Goal: Information Seeking & Learning: Learn about a topic

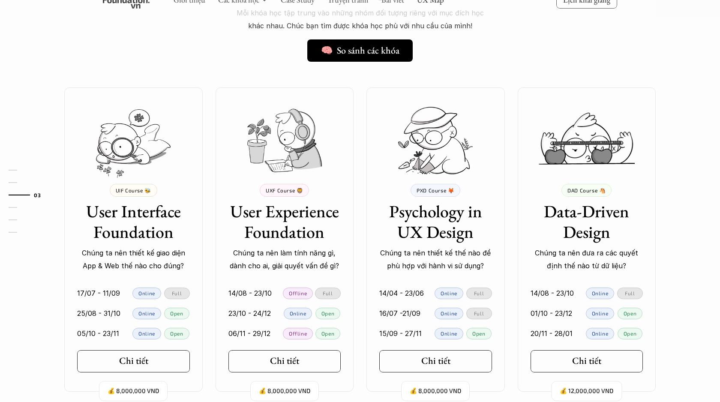
scroll to position [863, 0]
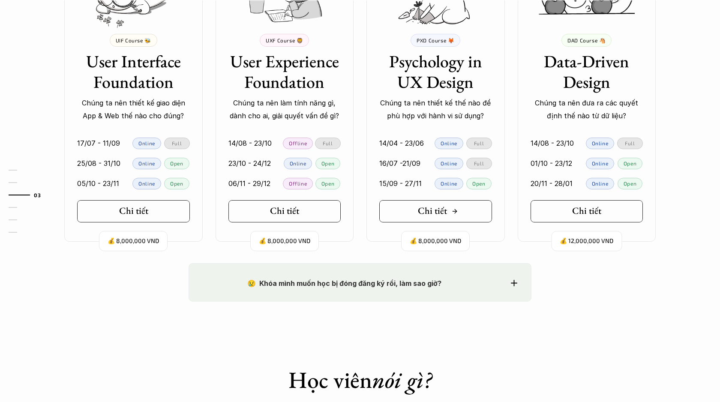
click at [425, 218] on link "Chi tiết" at bounding box center [435, 211] width 113 height 22
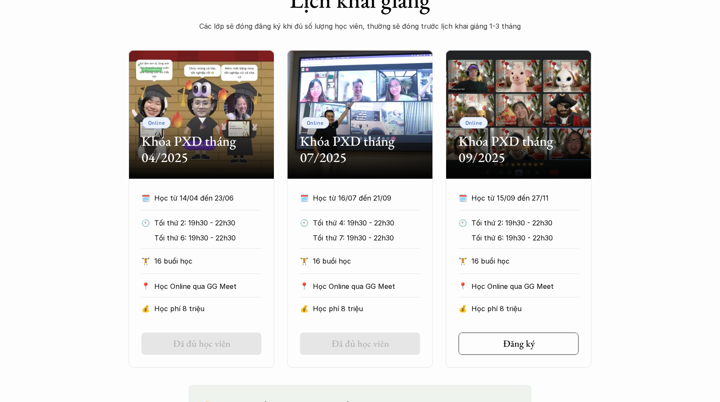
scroll to position [431, 0]
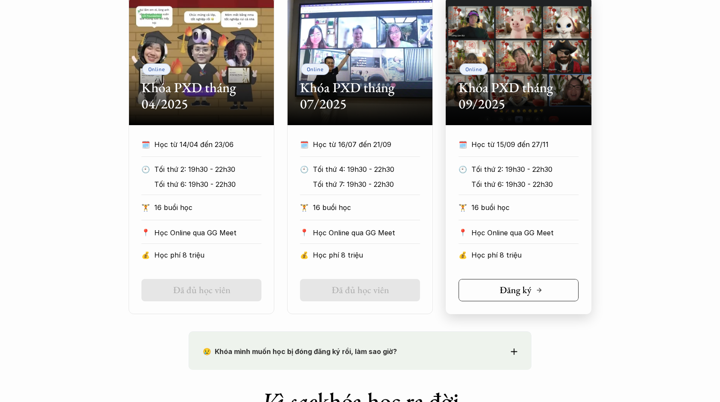
click at [489, 288] on link "Đăng ký" at bounding box center [518, 290] width 120 height 22
click at [386, 283] on link "Đã đủ học viên" at bounding box center [360, 290] width 120 height 22
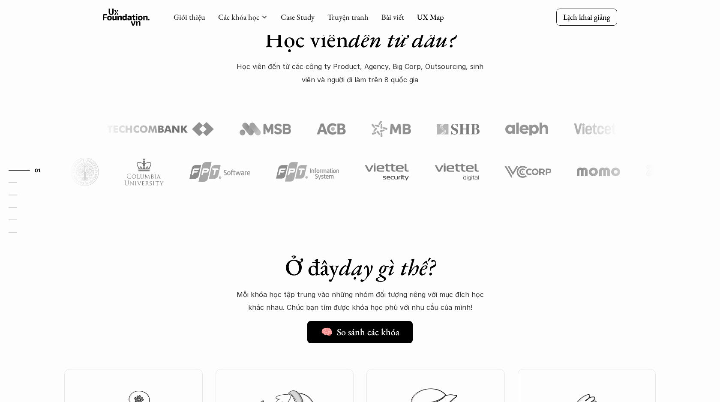
scroll to position [863, 0]
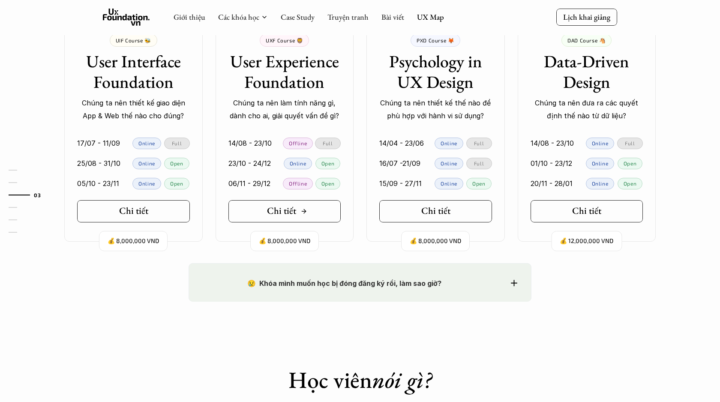
click at [289, 211] on h5 "Chi tiết" at bounding box center [281, 210] width 29 height 11
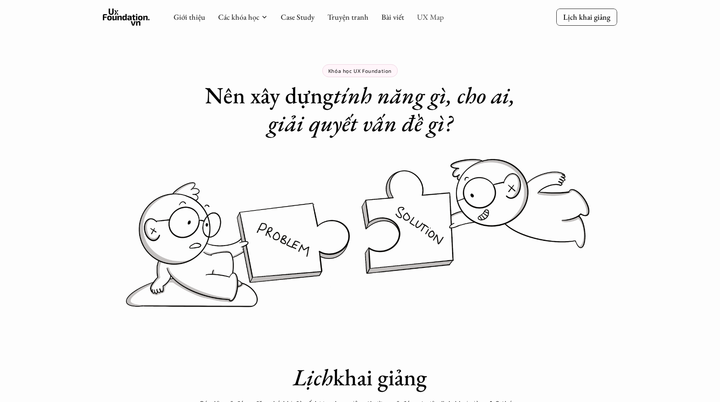
click at [435, 17] on link "UX Map" at bounding box center [430, 17] width 27 height 10
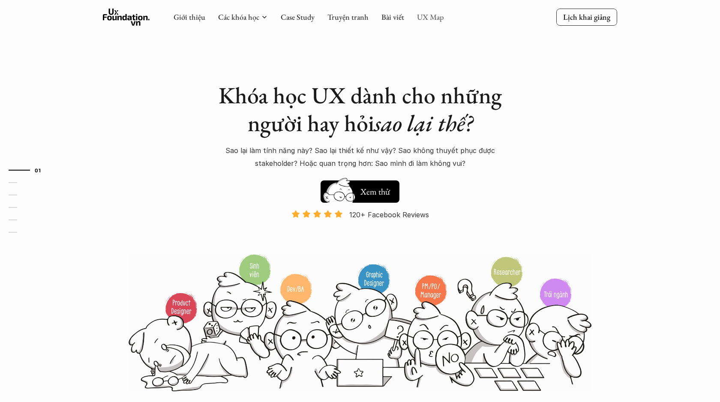
click at [425, 14] on link "UX Map" at bounding box center [430, 17] width 27 height 10
click at [393, 18] on link "Bài viết" at bounding box center [392, 17] width 23 height 10
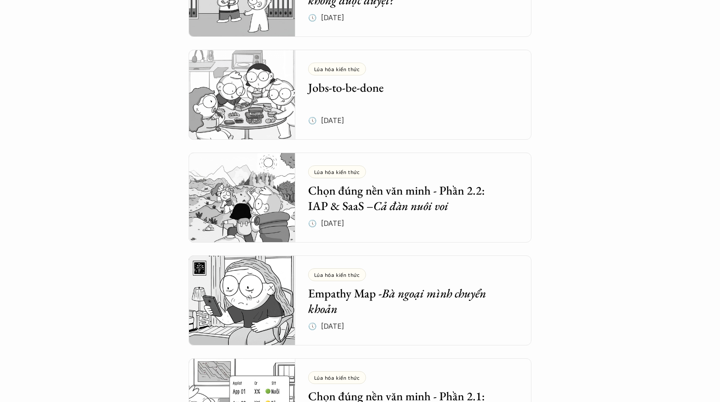
scroll to position [635, 0]
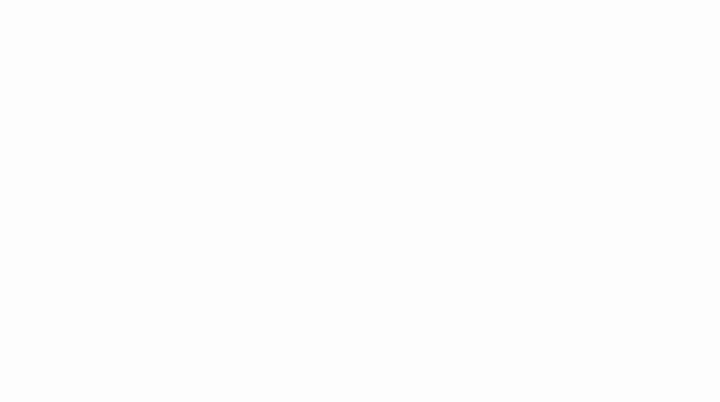
scroll to position [708, 0]
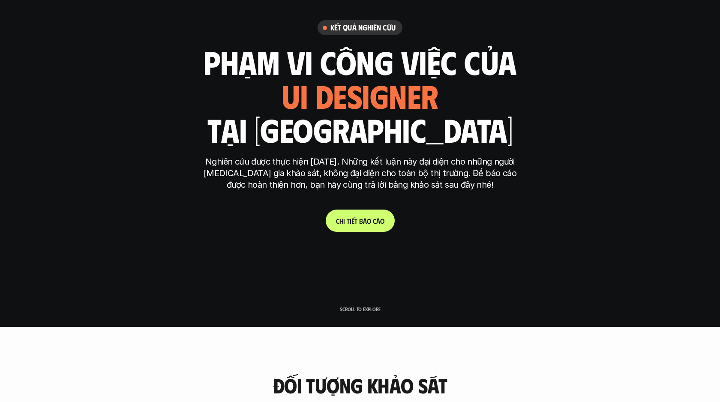
scroll to position [84, 0]
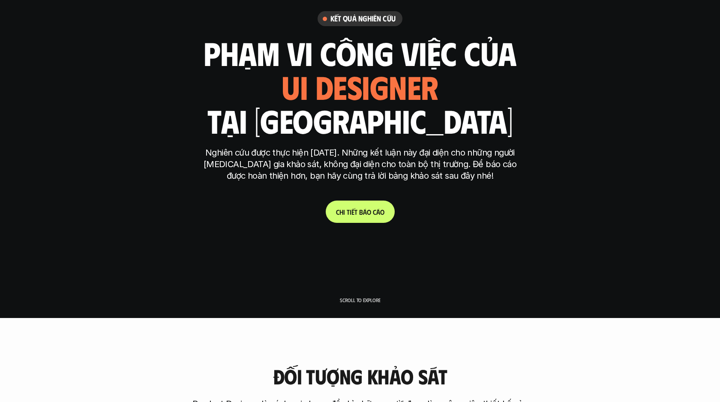
click at [351, 216] on link "C h i t i ế t b á o c á o" at bounding box center [360, 212] width 69 height 22
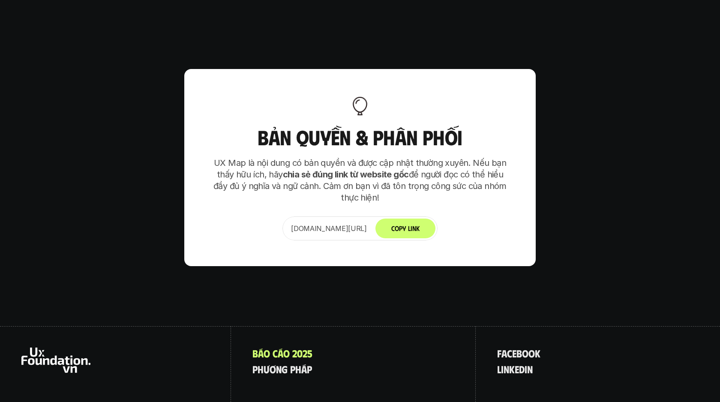
scroll to position [5381, 0]
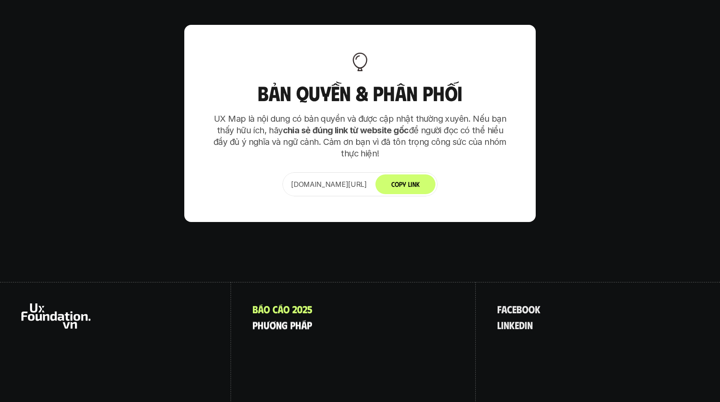
click at [293, 319] on p "p h ư ơ n g p h á p" at bounding box center [282, 324] width 60 height 11
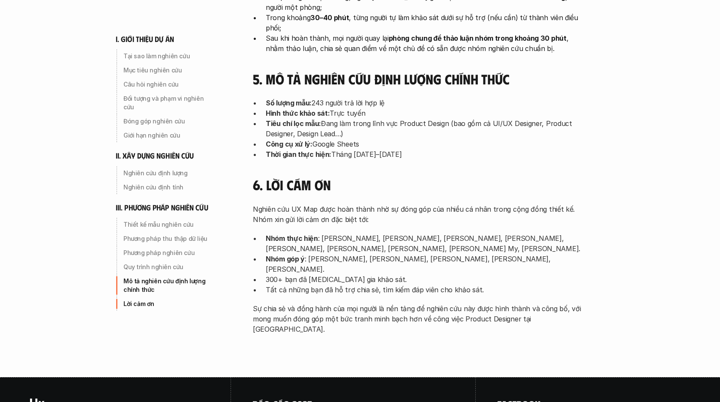
scroll to position [2699, 0]
